Goal: Information Seeking & Learning: Learn about a topic

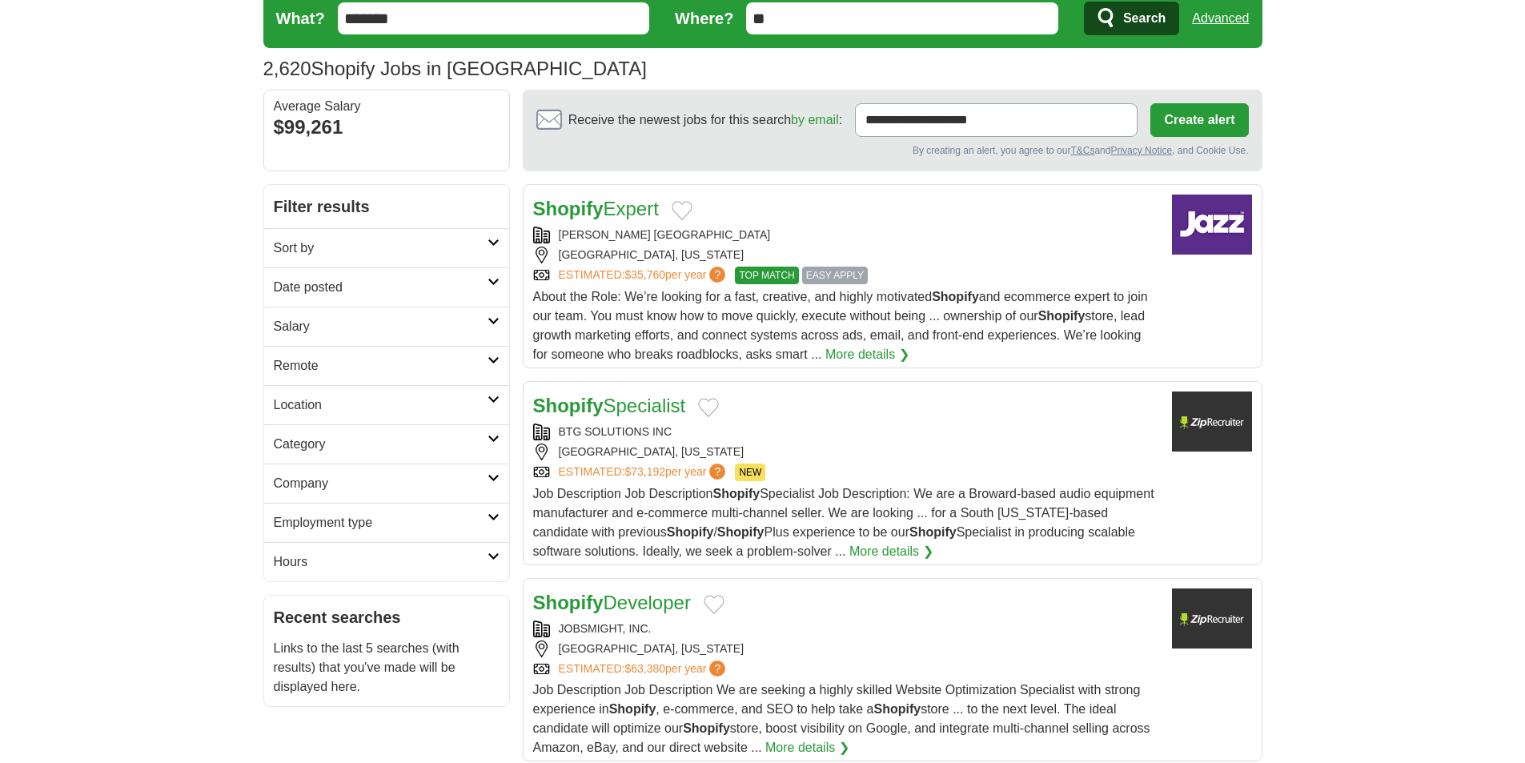
scroll to position [80, 0]
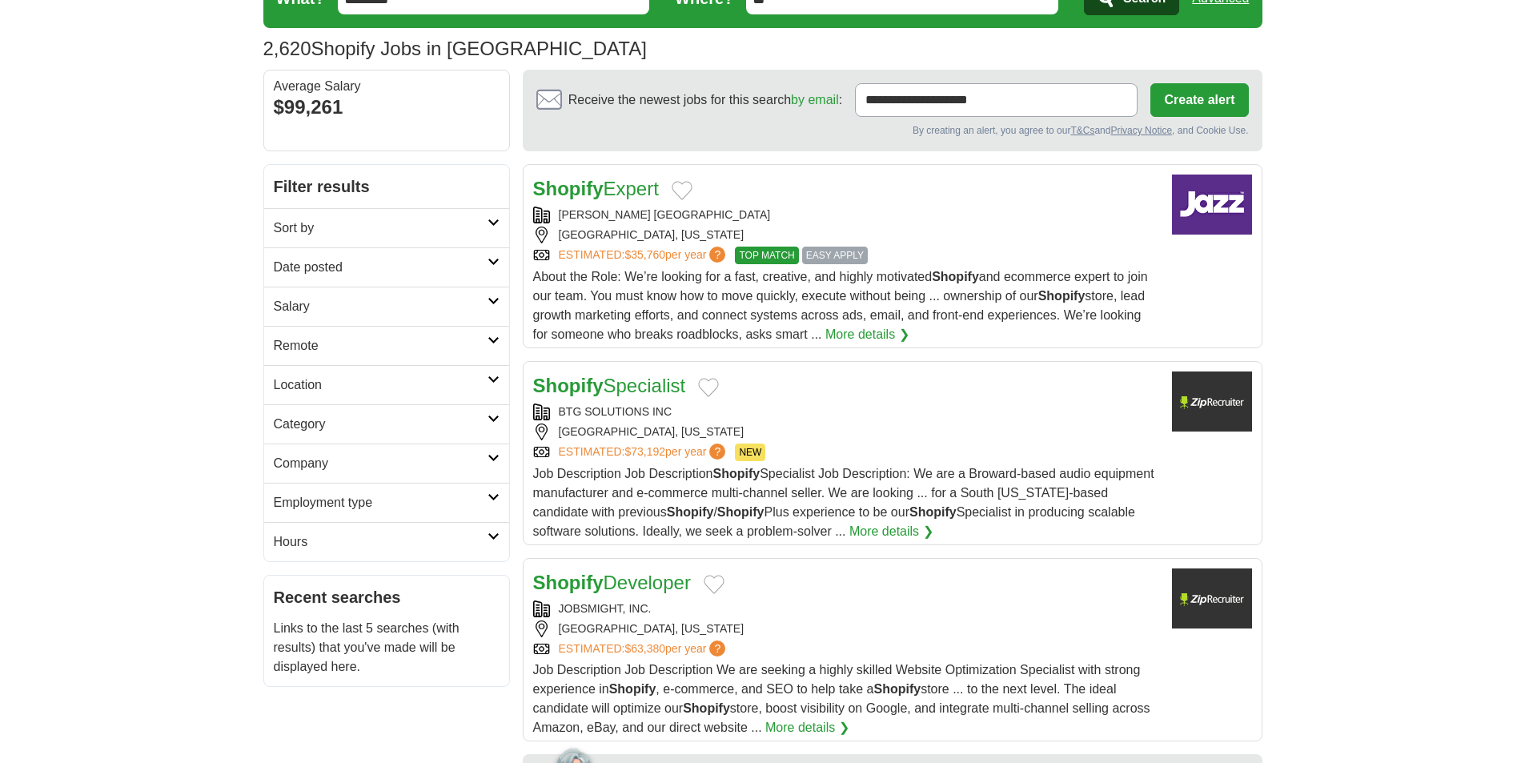
click at [391, 346] on h2 "Remote" at bounding box center [381, 345] width 214 height 19
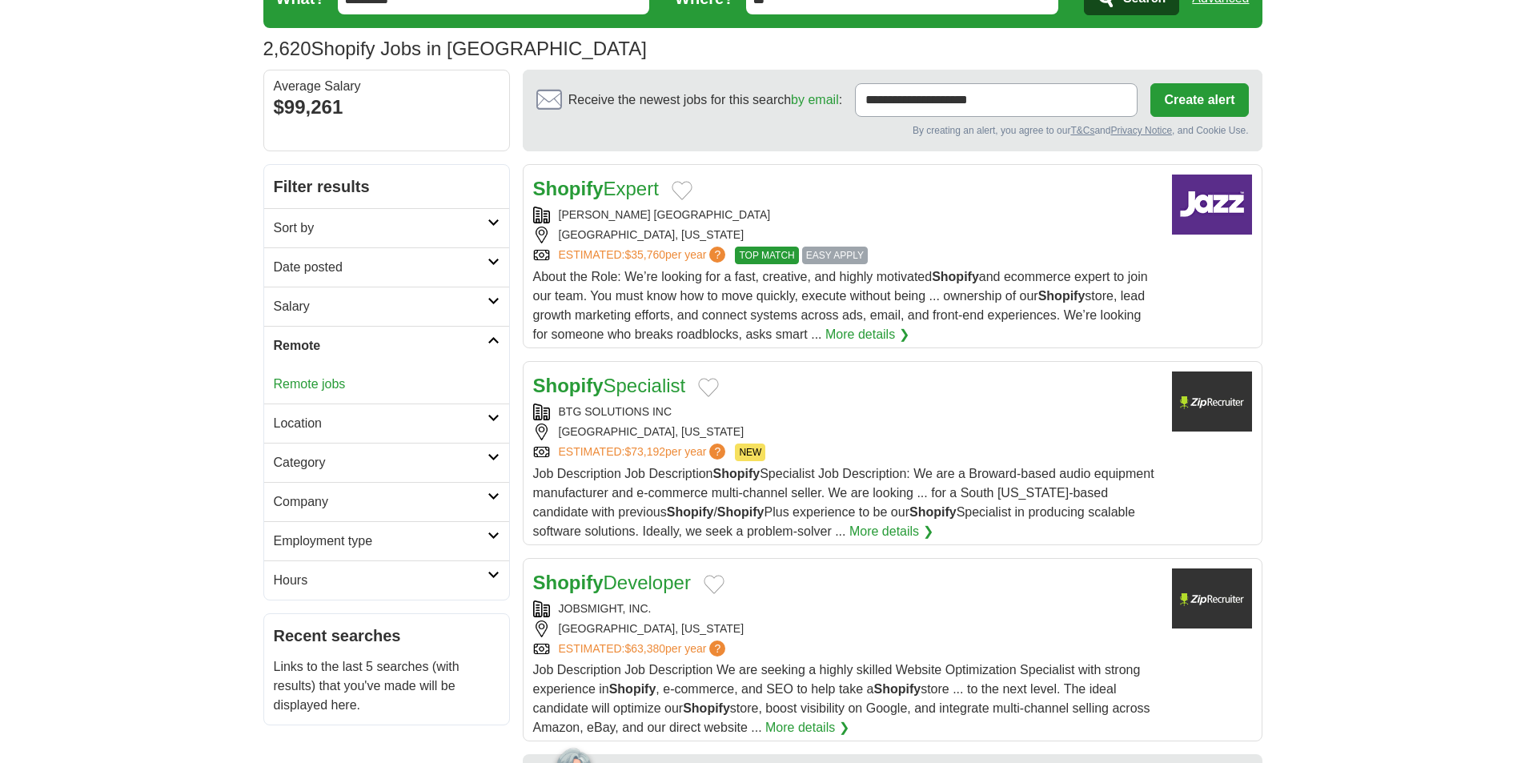
click at [325, 389] on link "Remote jobs" at bounding box center [310, 384] width 72 height 14
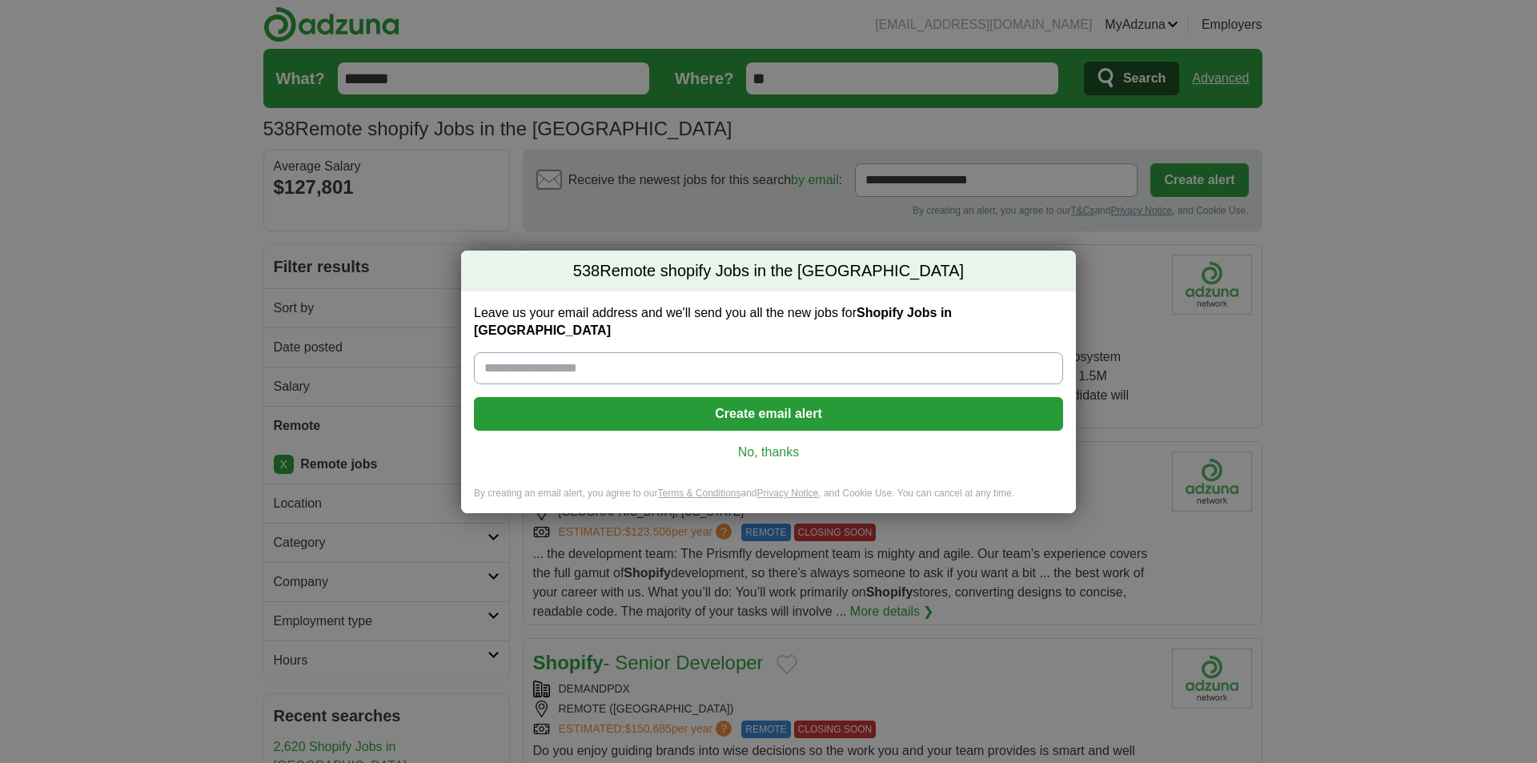
click at [773, 444] on link "No, thanks" at bounding box center [769, 453] width 564 height 18
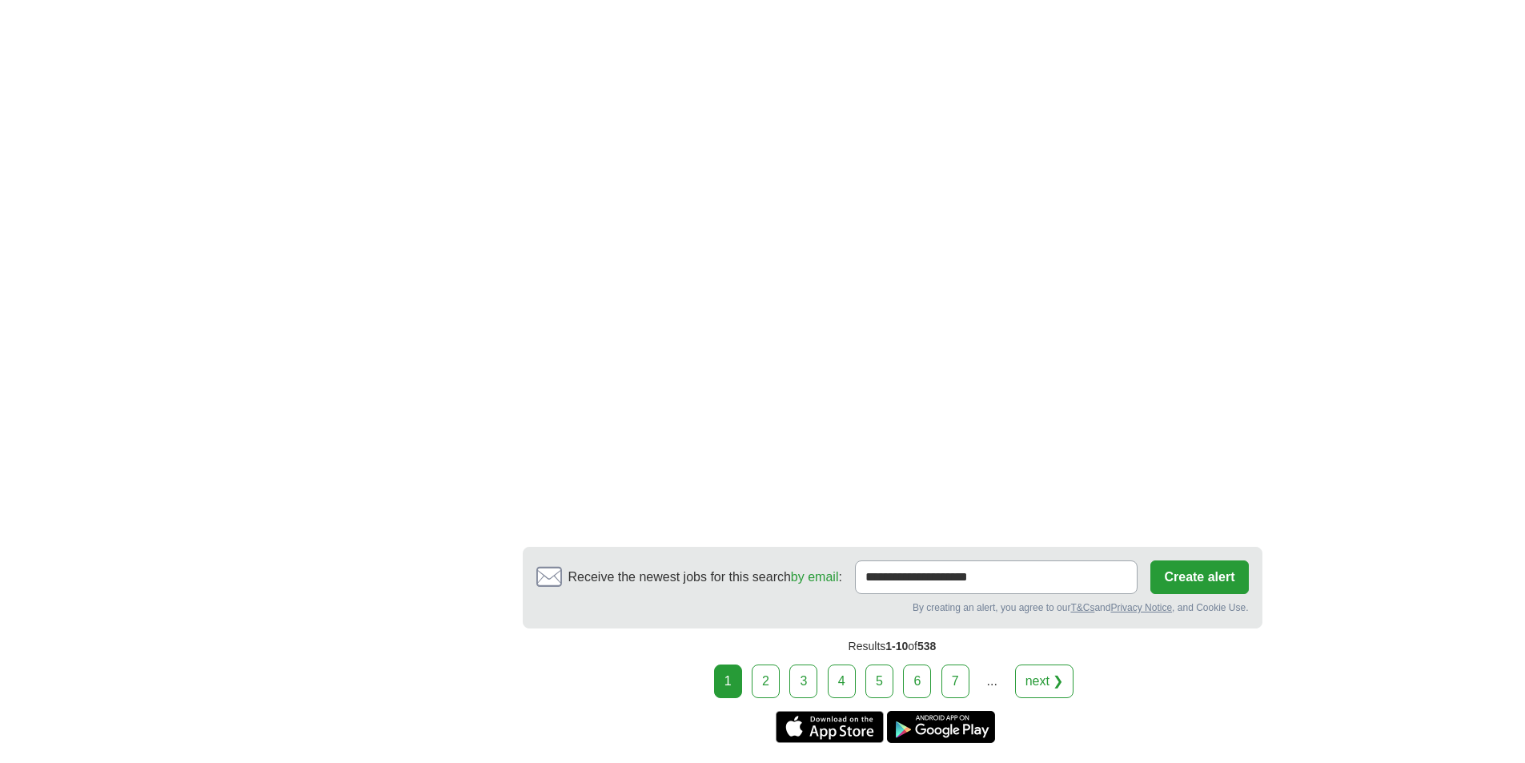
scroll to position [2802, 0]
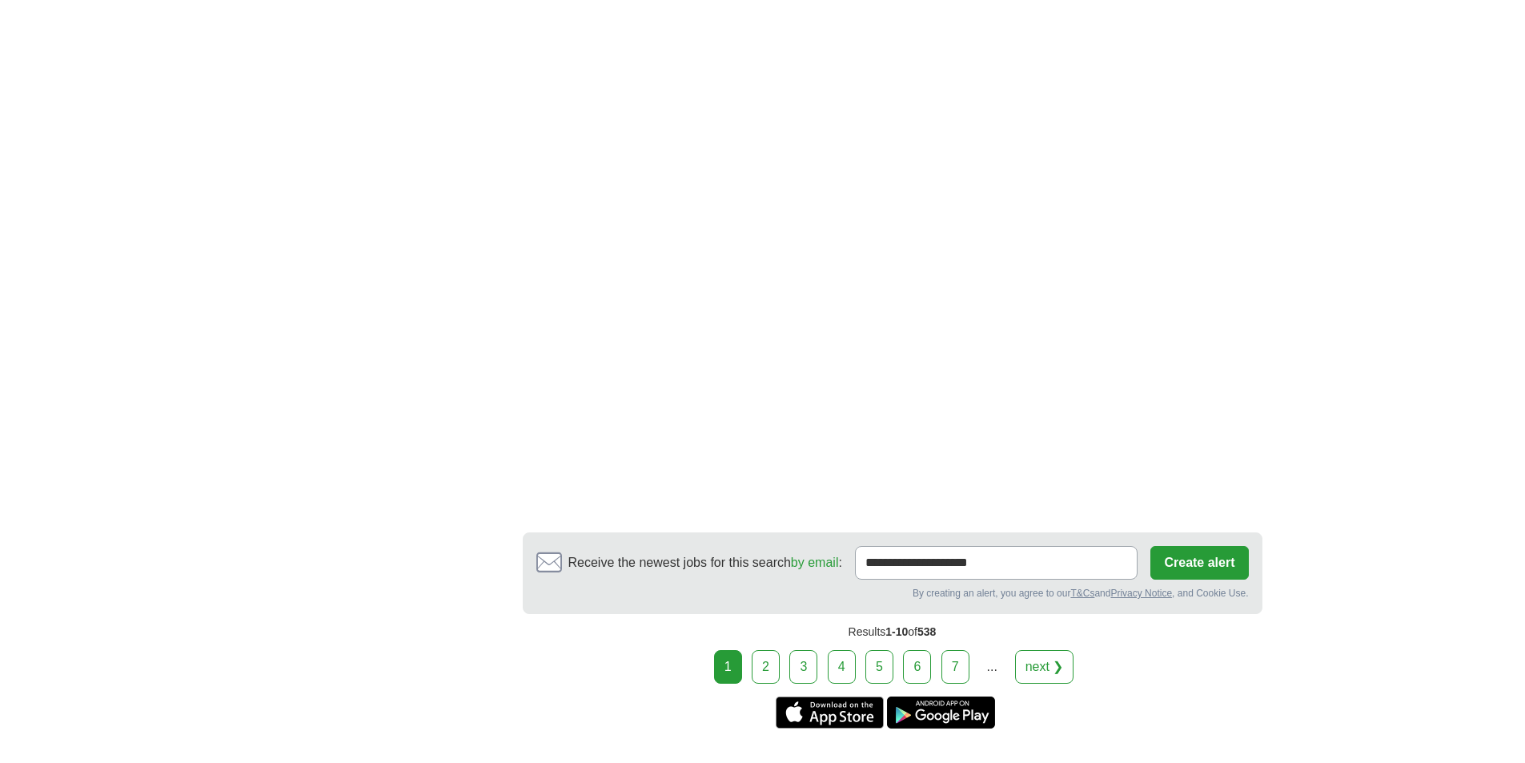
click at [777, 659] on link "2" at bounding box center [766, 667] width 28 height 34
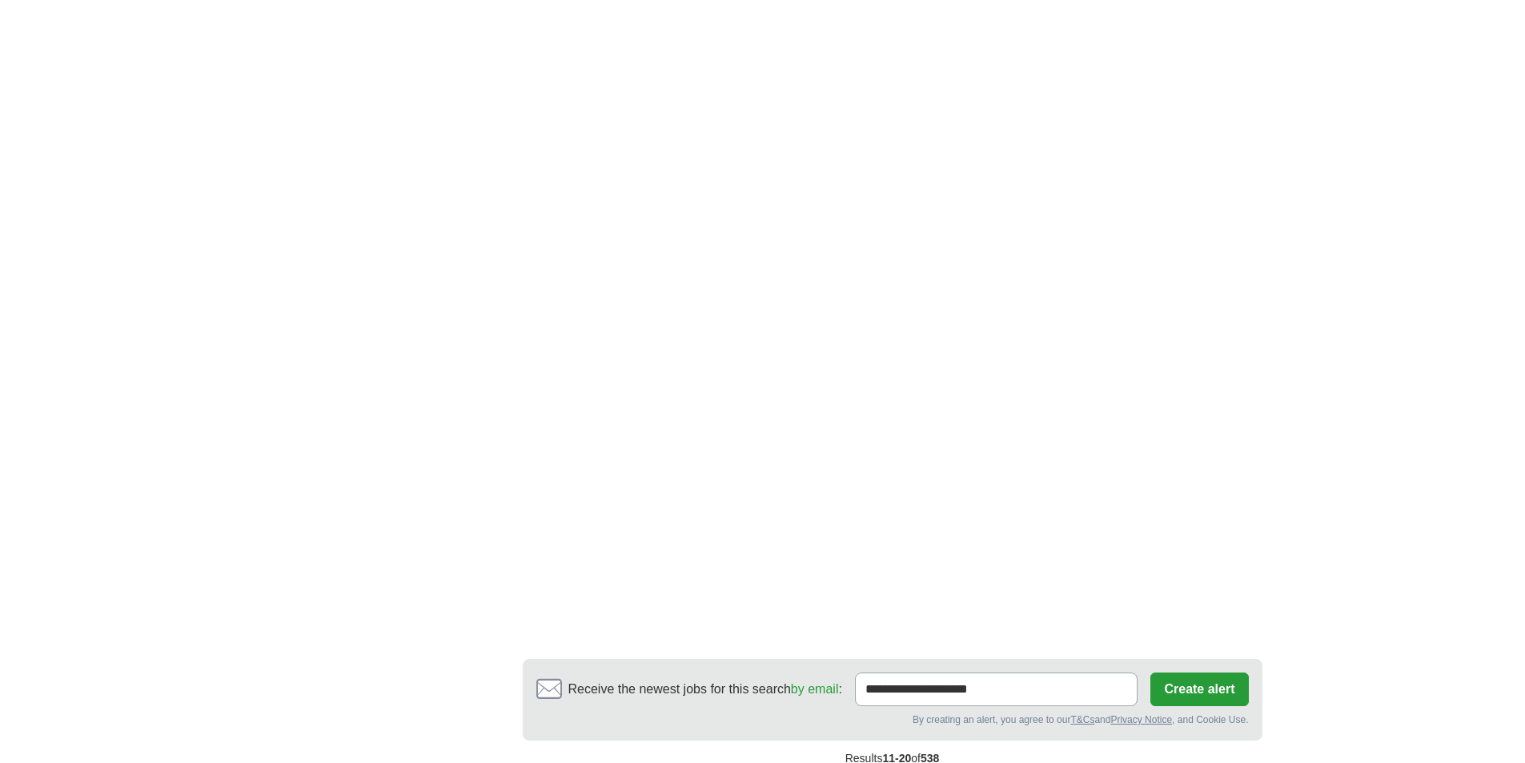
scroll to position [2642, 0]
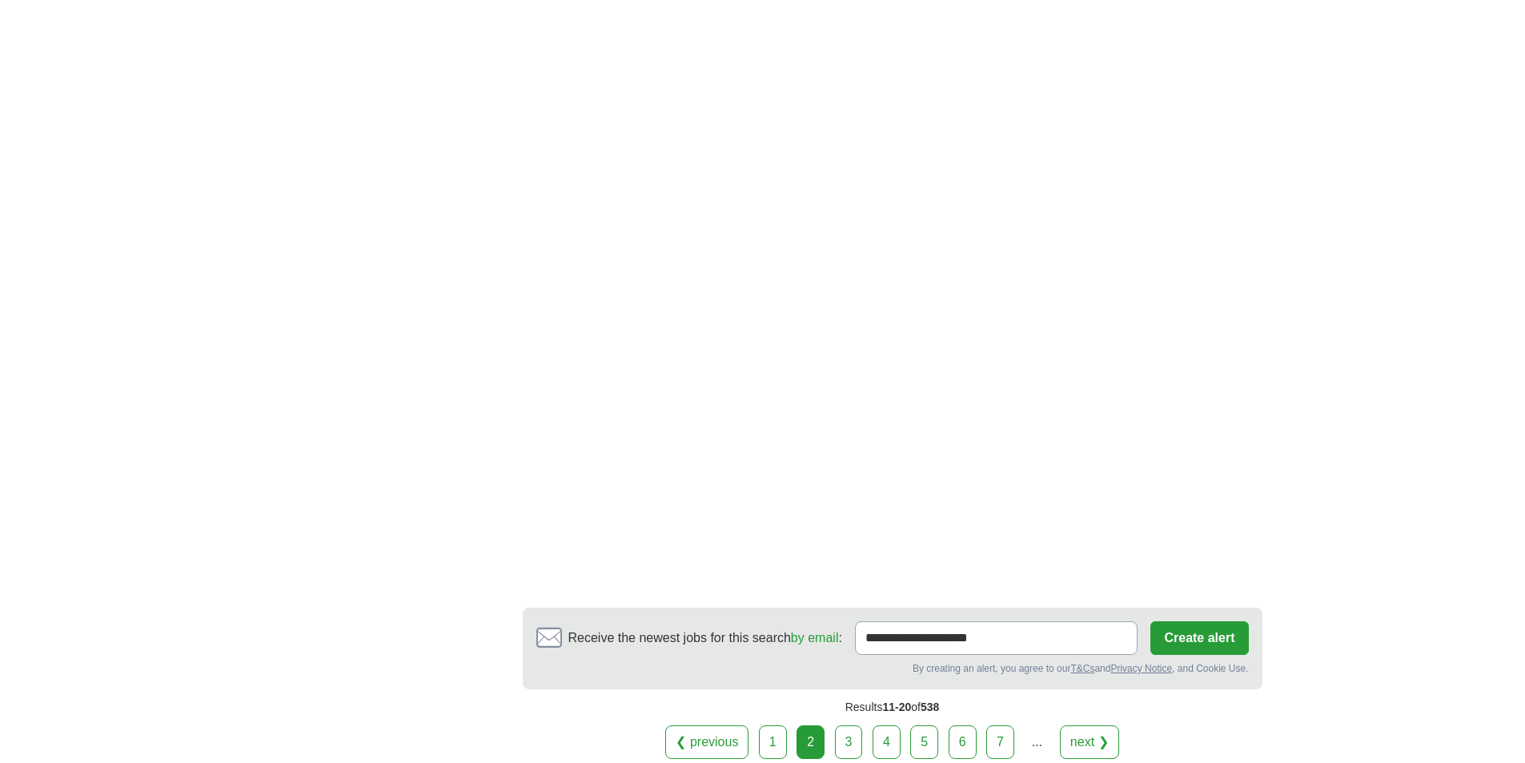
click at [852, 725] on link "3" at bounding box center [849, 742] width 28 height 34
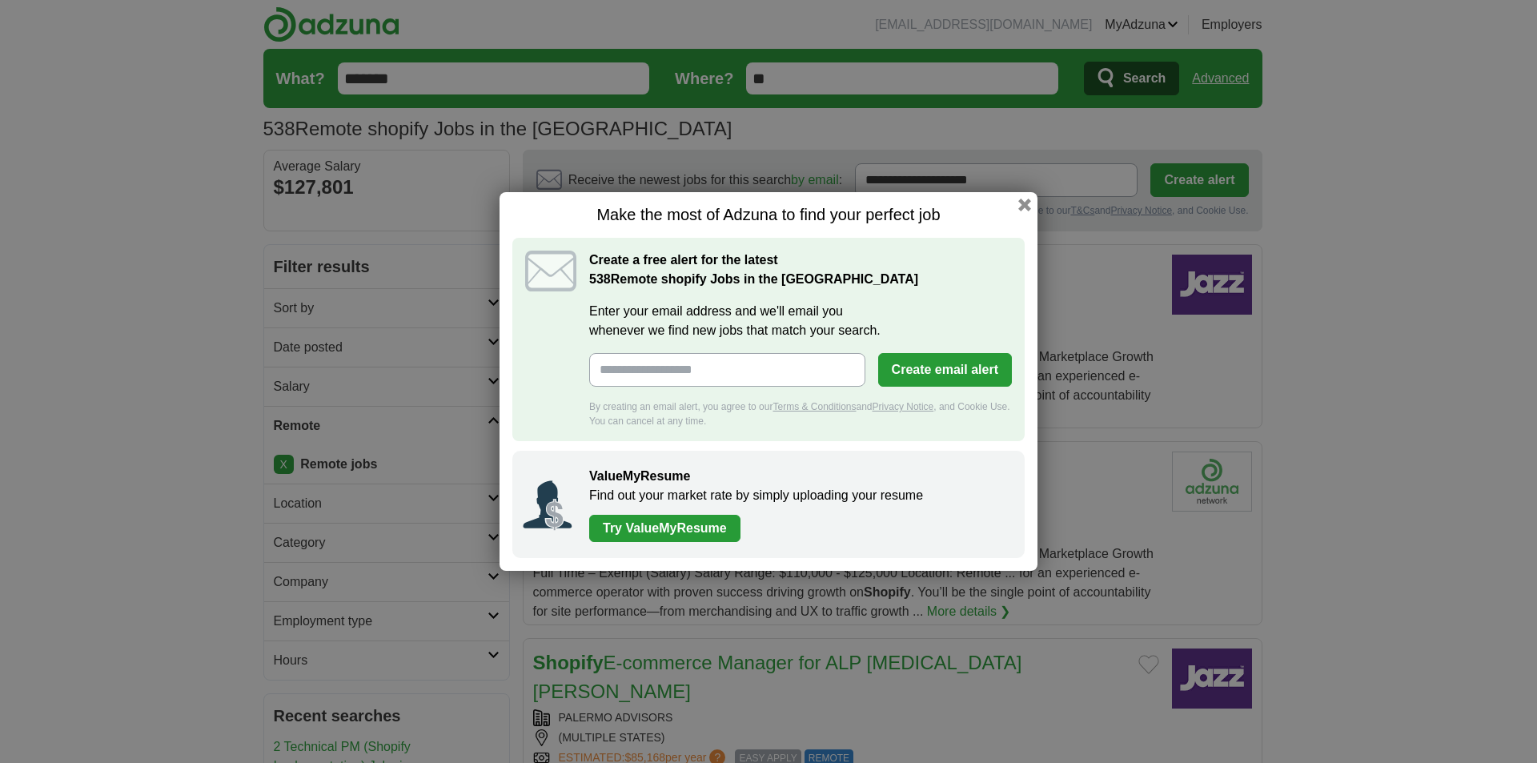
click at [1018, 208] on h1 "Make the most of Adzuna to find your perfect job" at bounding box center [768, 215] width 512 height 20
click at [1025, 199] on button "button" at bounding box center [1025, 205] width 18 height 18
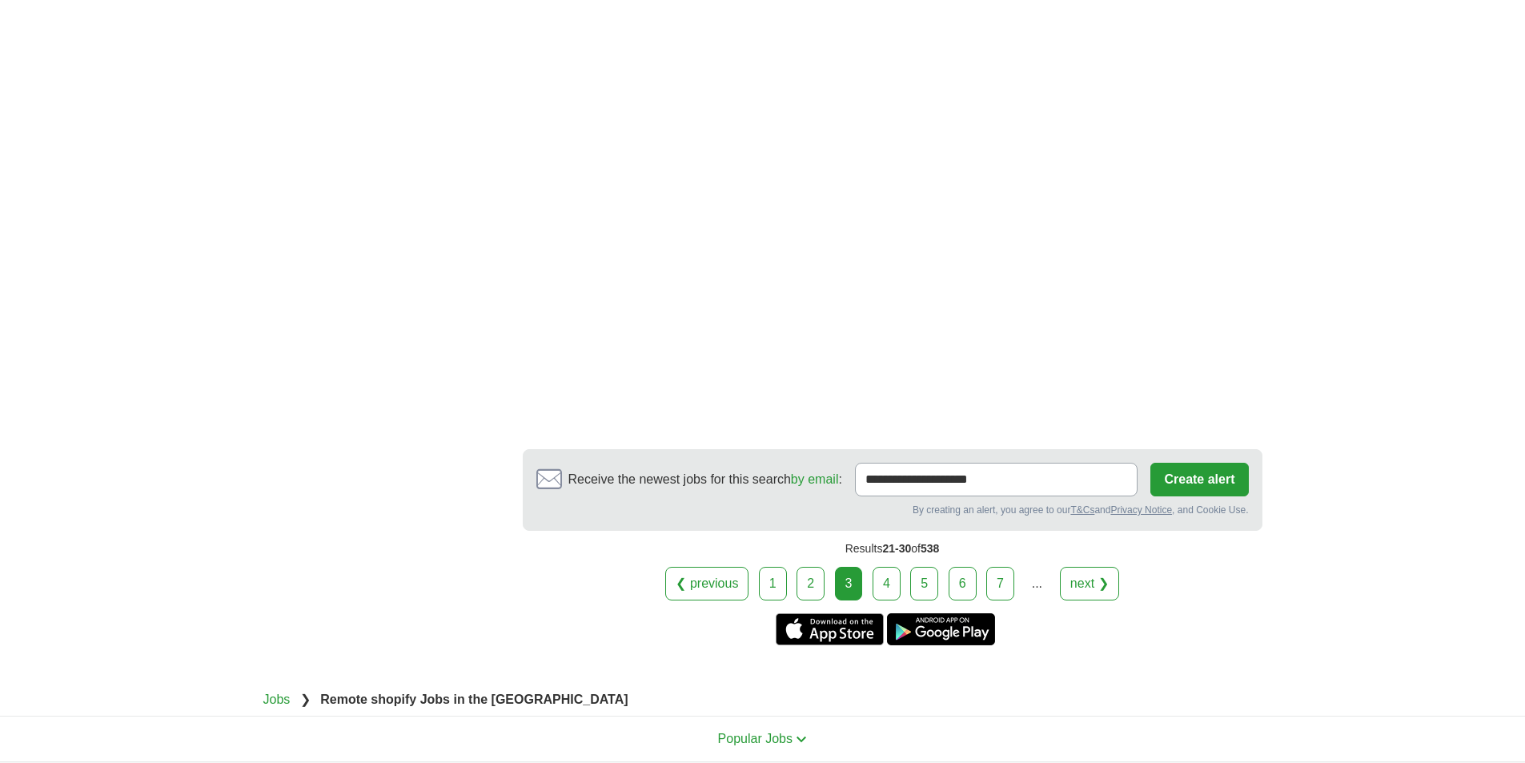
scroll to position [2962, 0]
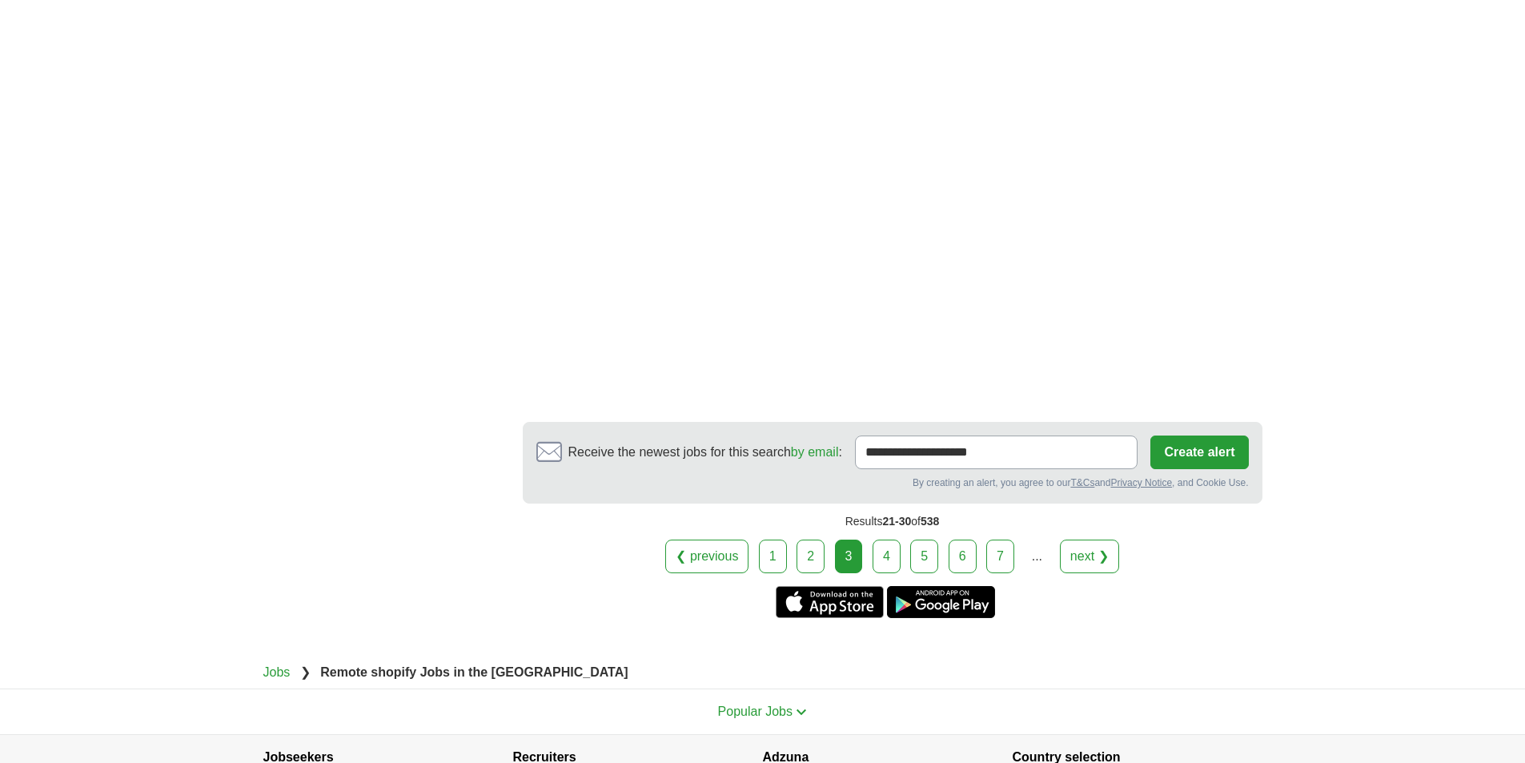
click at [896, 540] on link "4" at bounding box center [887, 557] width 28 height 34
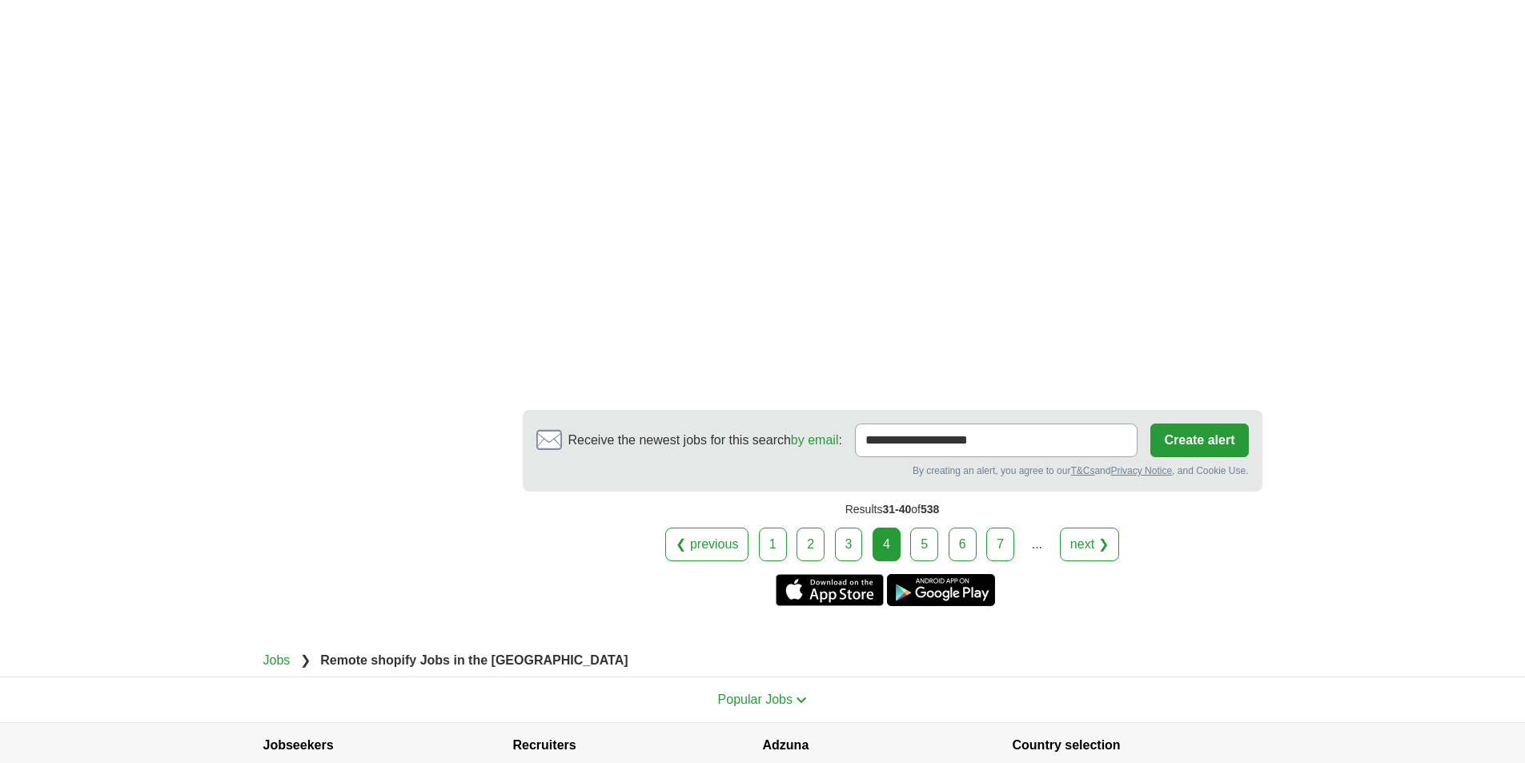
scroll to position [2962, 0]
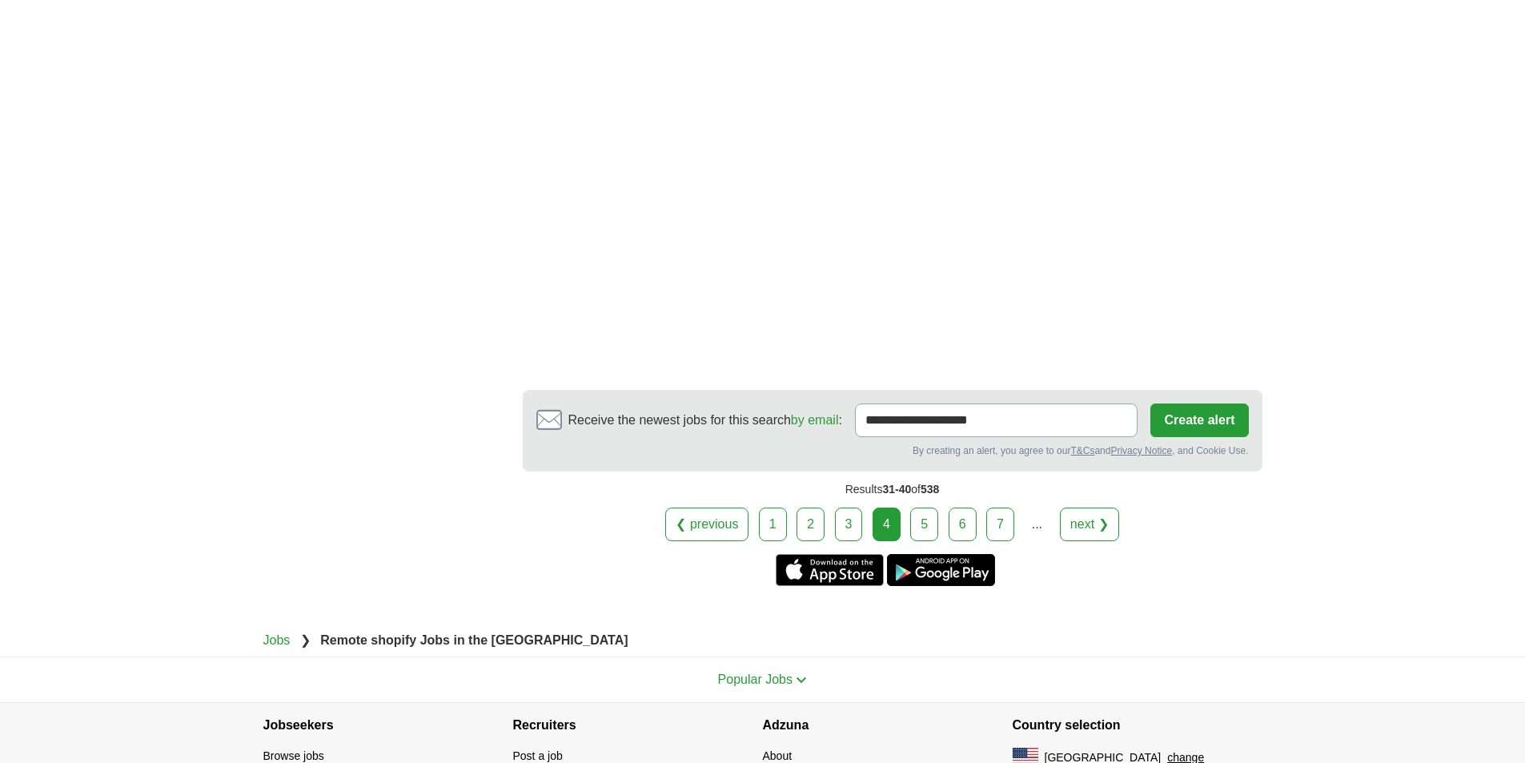
click at [917, 520] on link "5" at bounding box center [924, 525] width 28 height 34
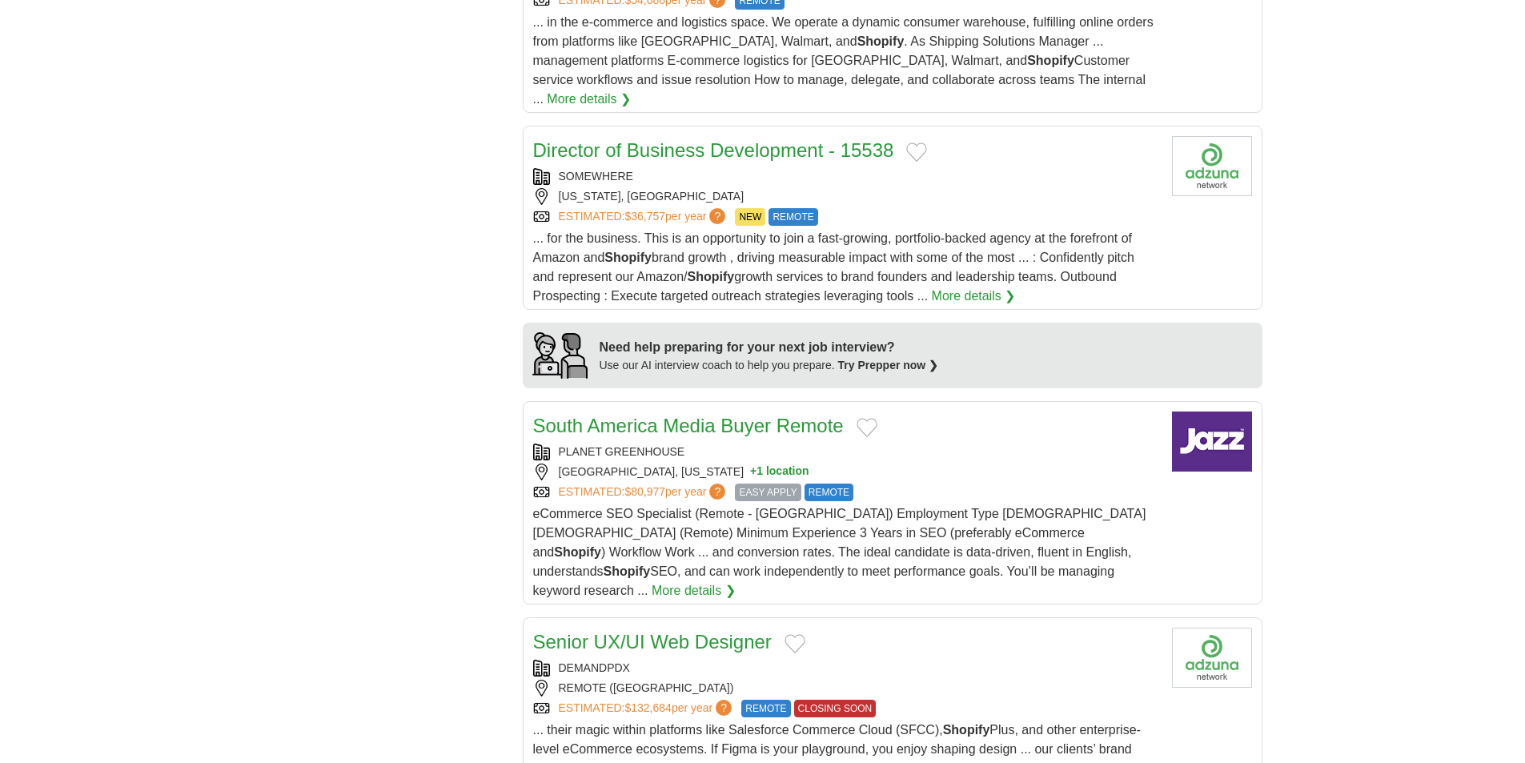
scroll to position [1201, 0]
